Goal: Find specific page/section: Find specific page/section

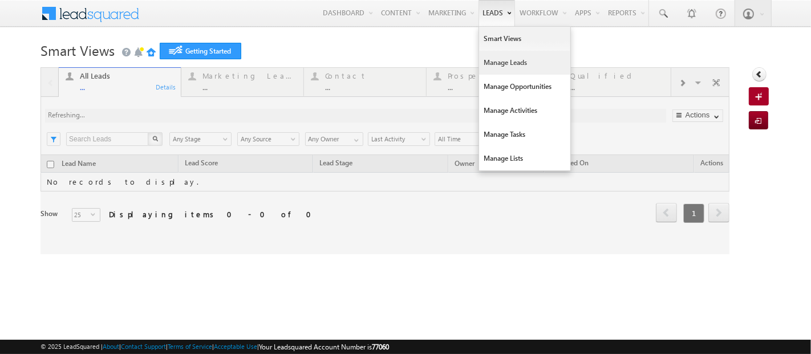
click at [498, 61] on link "Manage Leads" at bounding box center [524, 63] width 91 height 24
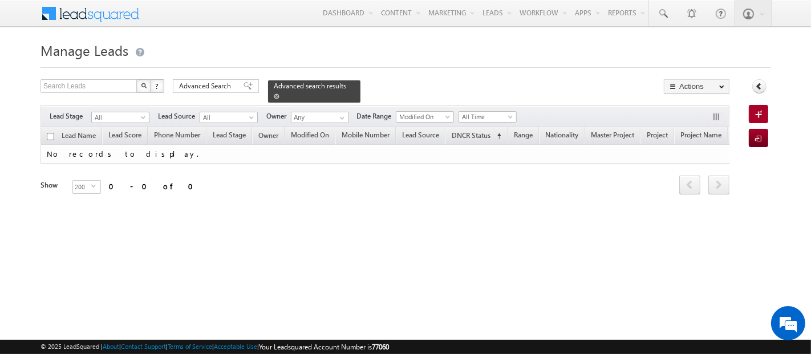
click at [279, 94] on span at bounding box center [277, 97] width 6 height 6
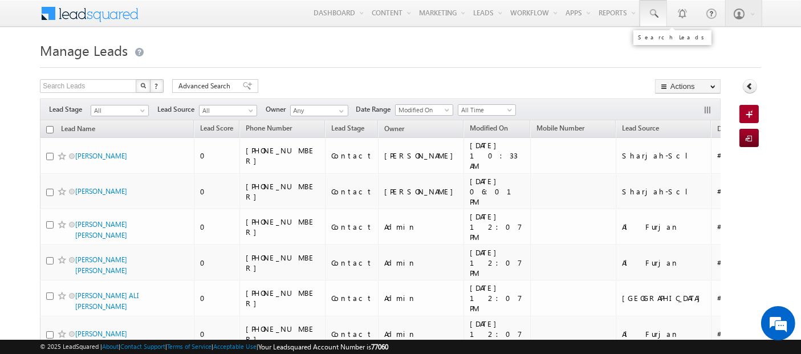
click at [664, 12] on link at bounding box center [653, 13] width 27 height 26
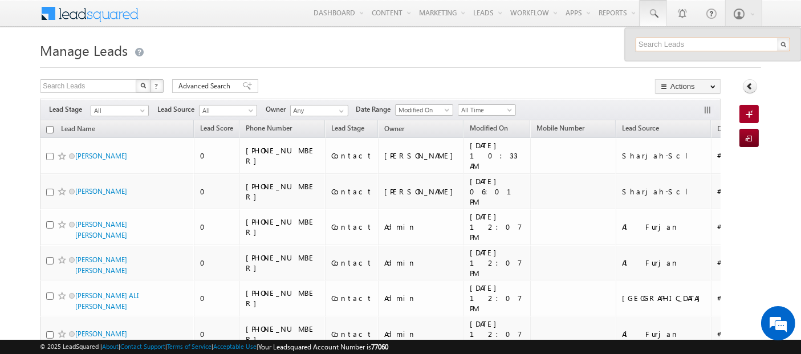
click at [684, 41] on input "text" at bounding box center [713, 45] width 155 height 14
click at [643, 45] on input "0524933454" at bounding box center [713, 45] width 155 height 14
click at [667, 44] on input "524933454" at bounding box center [713, 45] width 155 height 14
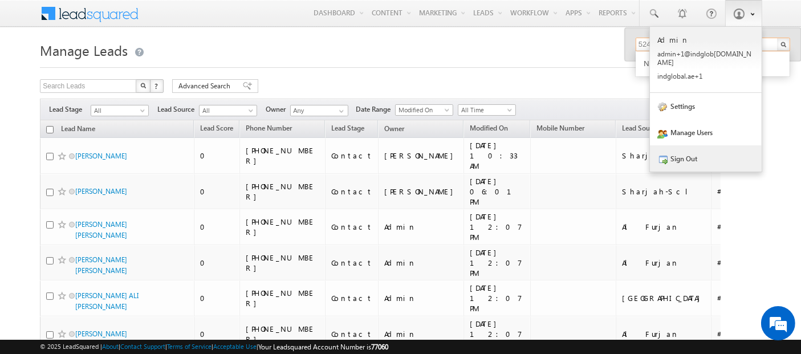
type input "524933454"
click at [700, 154] on link "Sign Out" at bounding box center [706, 158] width 112 height 26
